Goal: Task Accomplishment & Management: Manage account settings

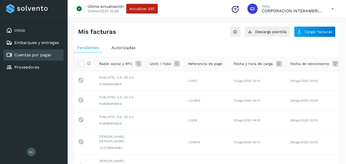
click at [128, 47] on span "Autorizadas" at bounding box center [123, 47] width 24 height 5
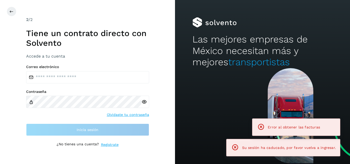
click at [91, 50] on div "2 /2 Tiene un contrato directo con Solvento Accede a tu cuenta" at bounding box center [87, 38] width 123 height 42
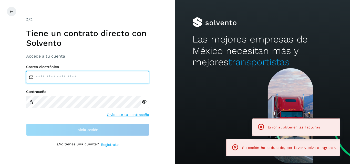
click at [74, 75] on input "email" at bounding box center [87, 77] width 123 height 12
type input "**********"
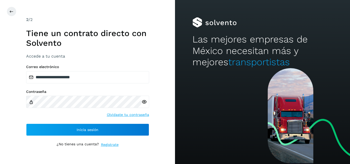
click at [144, 102] on icon at bounding box center [143, 101] width 5 height 5
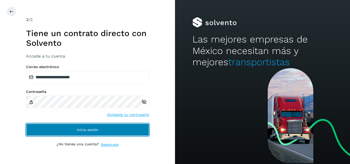
click at [122, 125] on button "Inicia sesión" at bounding box center [87, 130] width 123 height 12
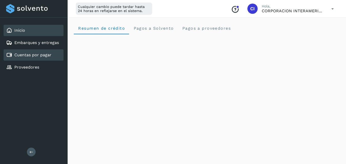
click at [48, 56] on link "Cuentas por pagar" at bounding box center [32, 54] width 37 height 5
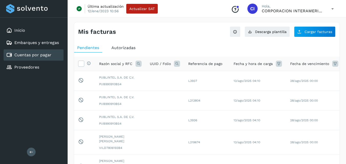
click at [123, 43] on div "Autorizadas" at bounding box center [123, 47] width 30 height 9
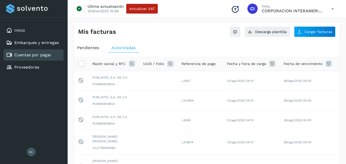
click at [88, 45] on div "Pendientes" at bounding box center [88, 47] width 28 height 9
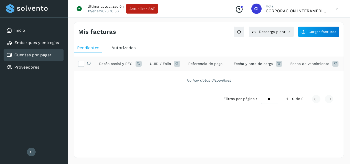
click at [126, 49] on span "Autorizadas" at bounding box center [123, 47] width 24 height 5
